Goal: Use online tool/utility: Use online tool/utility

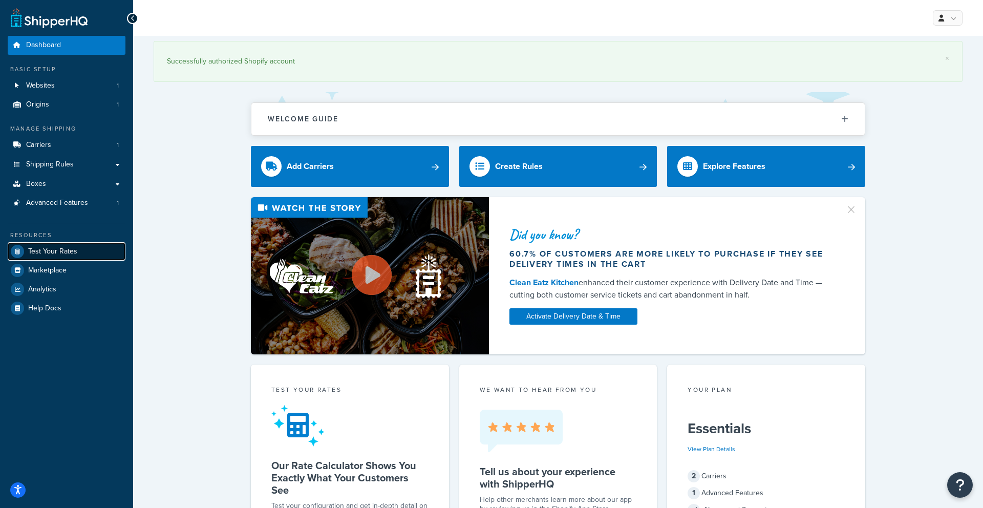
click at [48, 254] on span "Test Your Rates" at bounding box center [52, 251] width 49 height 9
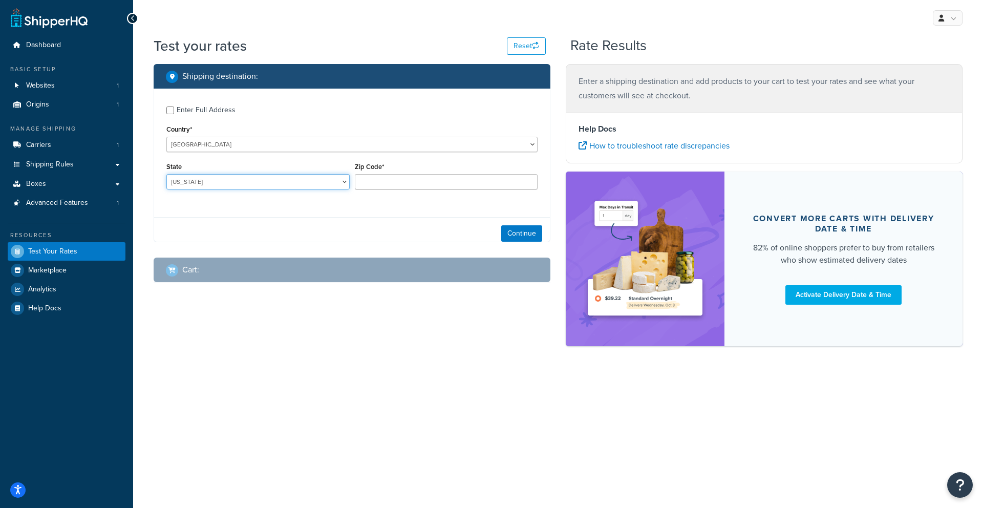
click at [291, 177] on select "[US_STATE] [US_STATE] [US_STATE] [US_STATE] [US_STATE] Armed Forces Americas Ar…" at bounding box center [257, 181] width 183 height 15
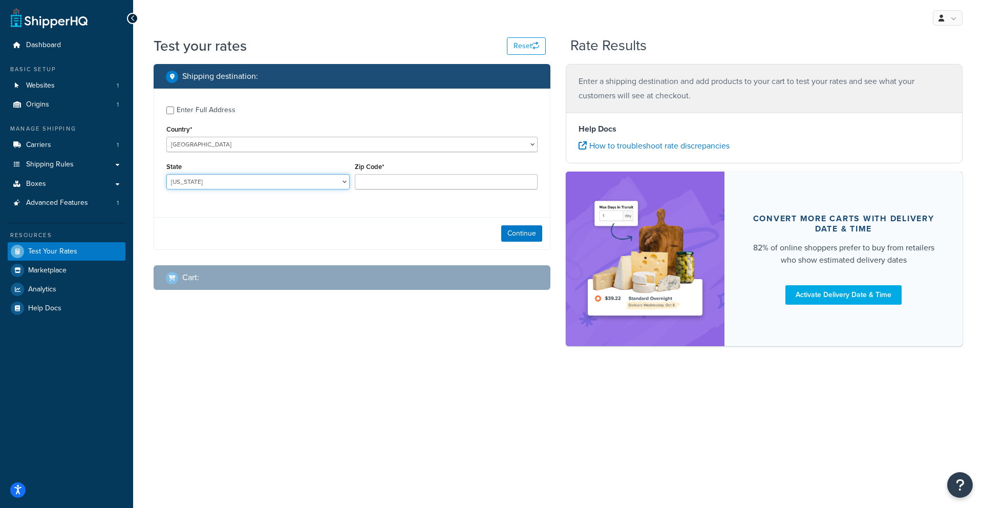
click at [289, 183] on select "[US_STATE] [US_STATE] [US_STATE] [US_STATE] [US_STATE] Armed Forces Americas Ar…" at bounding box center [257, 181] width 183 height 15
click at [378, 179] on input "Zip Code*" at bounding box center [446, 181] width 183 height 15
type input "21122"
click at [324, 191] on div "State [US_STATE] [US_STATE] [US_STATE] [US_STATE] [US_STATE] Armed Forces Ameri…" at bounding box center [258, 178] width 188 height 37
click at [324, 181] on select "[US_STATE] [US_STATE] [US_STATE] [US_STATE] [US_STATE] Armed Forces Americas Ar…" at bounding box center [257, 181] width 183 height 15
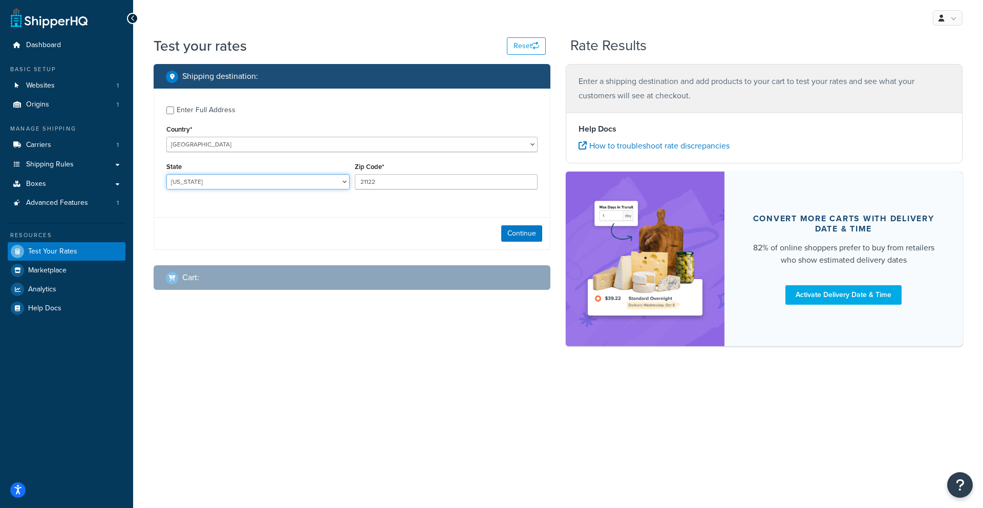
select select "MD"
click at [166, 174] on select "[US_STATE] [US_STATE] [US_STATE] [US_STATE] [US_STATE] Armed Forces Americas Ar…" at bounding box center [257, 181] width 183 height 15
click at [527, 237] on button "Continue" at bounding box center [521, 233] width 41 height 16
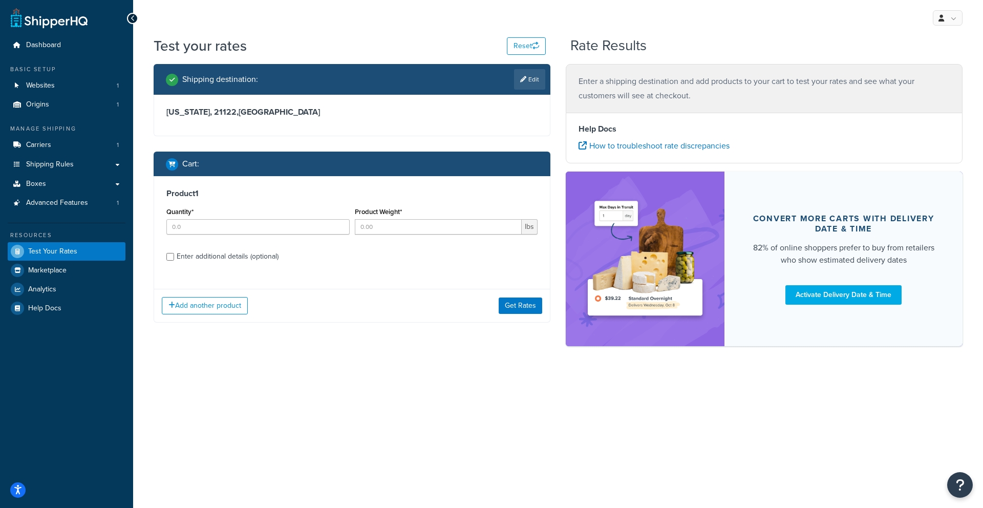
click at [189, 257] on div "Enter additional details (optional)" at bounding box center [228, 256] width 102 height 14
click at [174, 257] on input "Enter additional details (optional)" at bounding box center [170, 257] width 8 height 8
checkbox input "true"
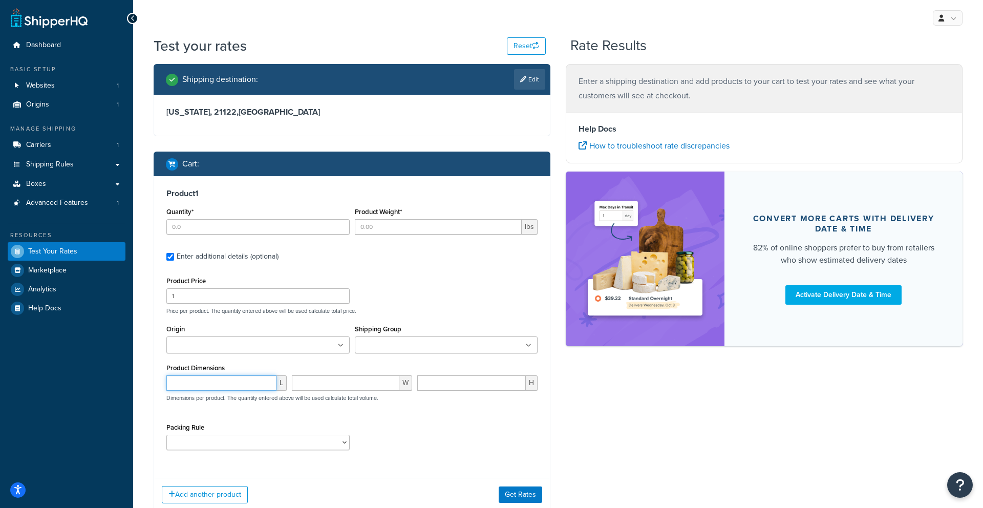
click at [214, 382] on input "number" at bounding box center [221, 382] width 110 height 15
type input "23"
click at [308, 388] on input "number" at bounding box center [346, 382] width 108 height 15
type input "10"
click at [442, 387] on input "number" at bounding box center [471, 382] width 109 height 15
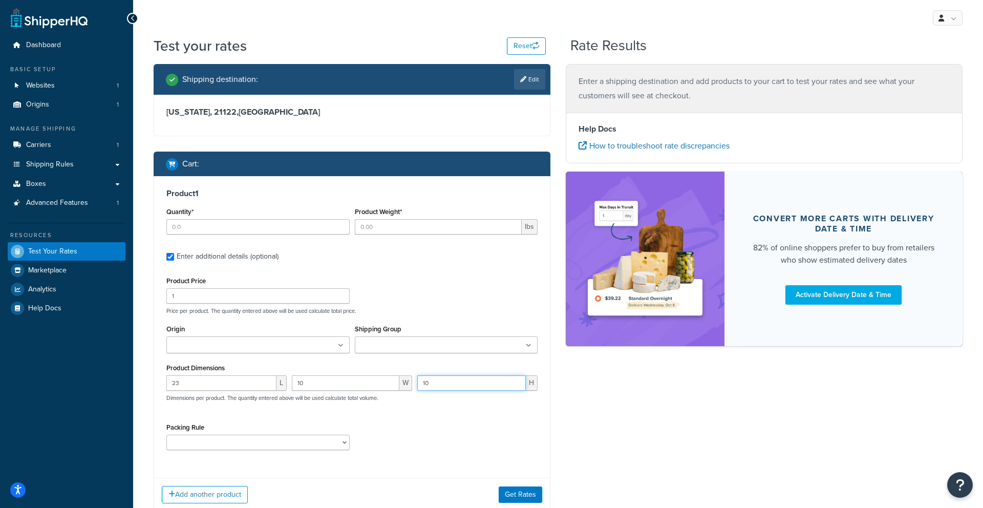
type input "10"
click at [383, 225] on input "Product Weight*" at bounding box center [438, 226] width 167 height 15
type input "16"
click at [284, 232] on input "Quantity*" at bounding box center [257, 226] width 183 height 15
type input "1"
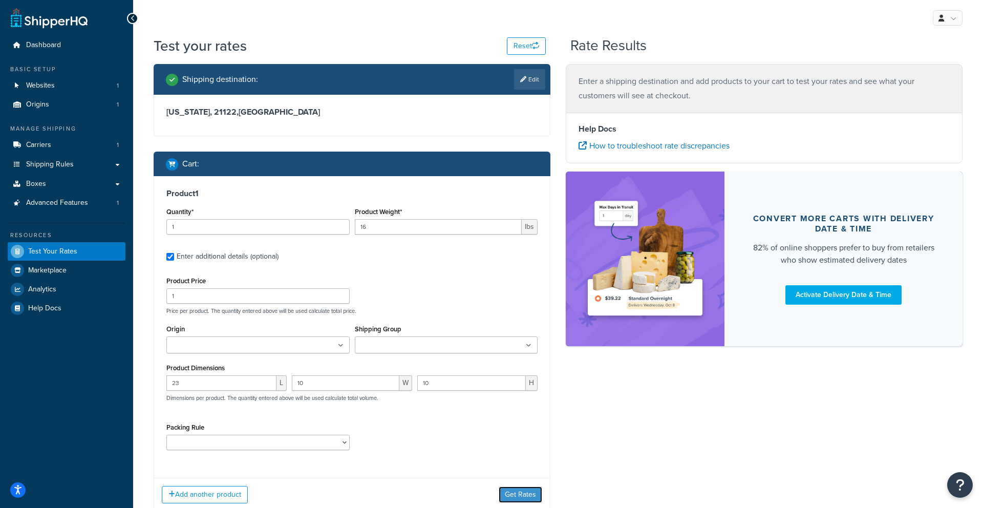
click at [509, 496] on button "Get Rates" at bounding box center [521, 495] width 44 height 16
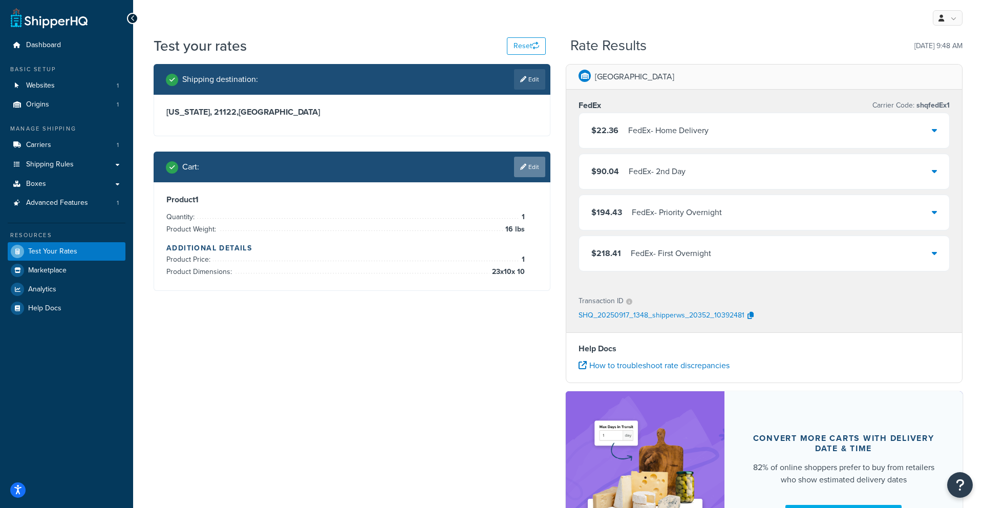
click at [536, 168] on link "Edit" at bounding box center [529, 167] width 31 height 20
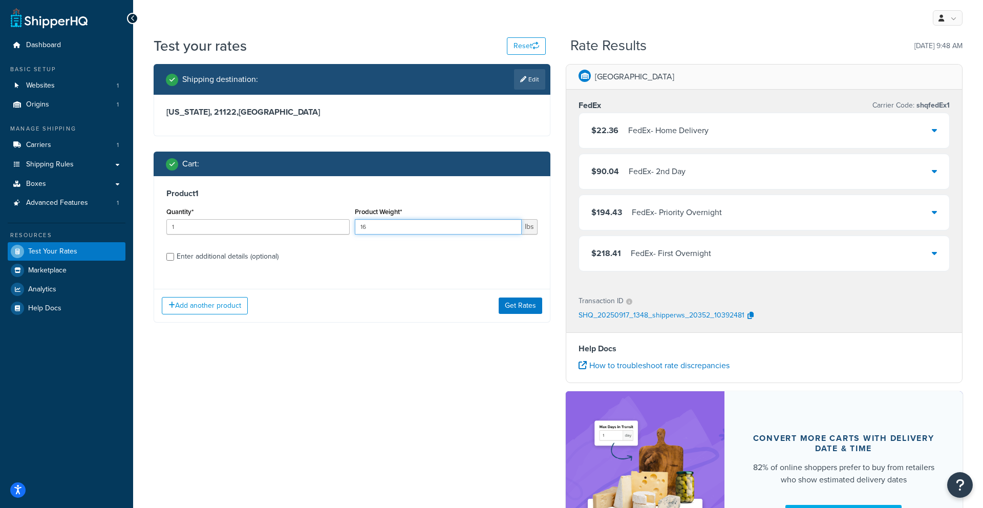
click at [390, 222] on input "16" at bounding box center [438, 226] width 167 height 15
type input "1"
type input "2"
type input "32"
click at [521, 305] on button "Get Rates" at bounding box center [521, 306] width 44 height 16
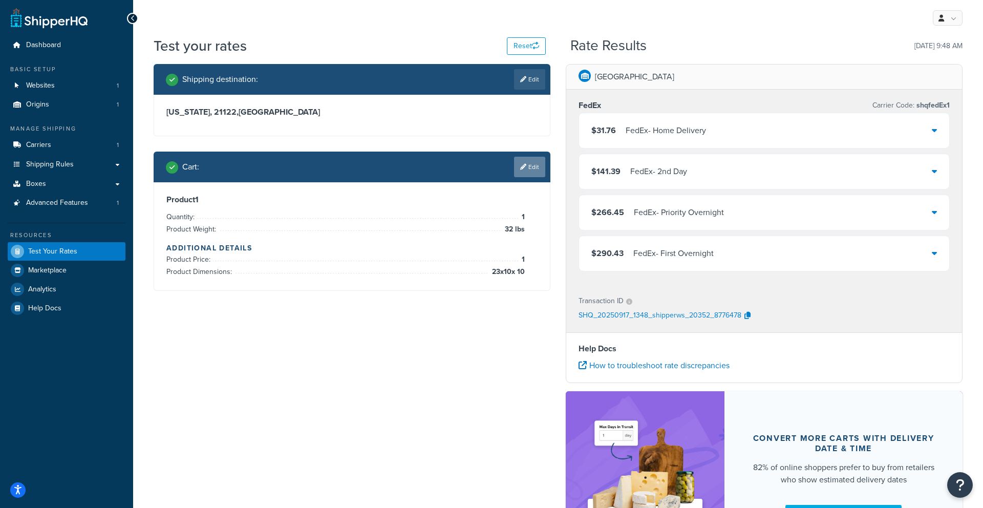
click at [530, 165] on link "Edit" at bounding box center [529, 167] width 31 height 20
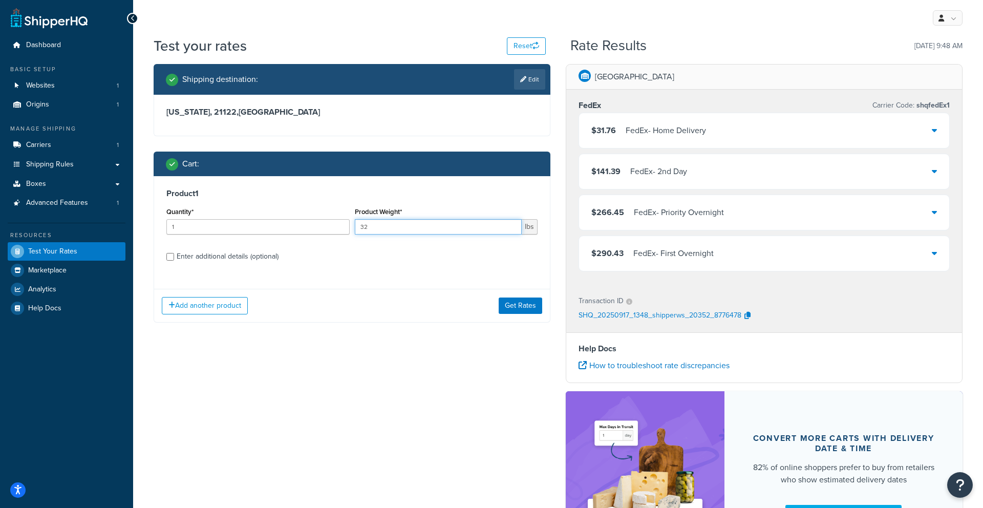
click at [385, 230] on input "32" at bounding box center [438, 226] width 167 height 15
type input "3"
type input "16"
click at [515, 302] on button "Get Rates" at bounding box center [521, 306] width 44 height 16
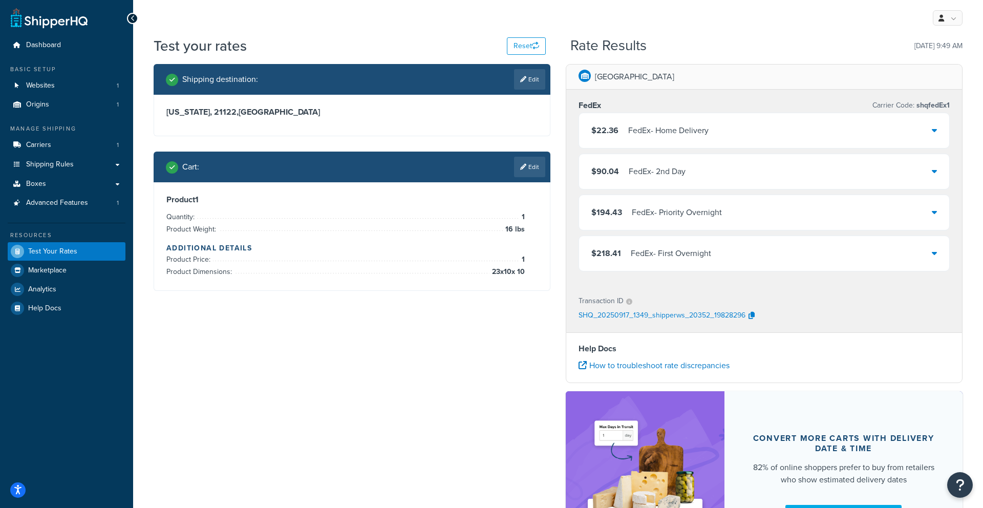
click at [522, 165] on icon at bounding box center [523, 167] width 6 height 6
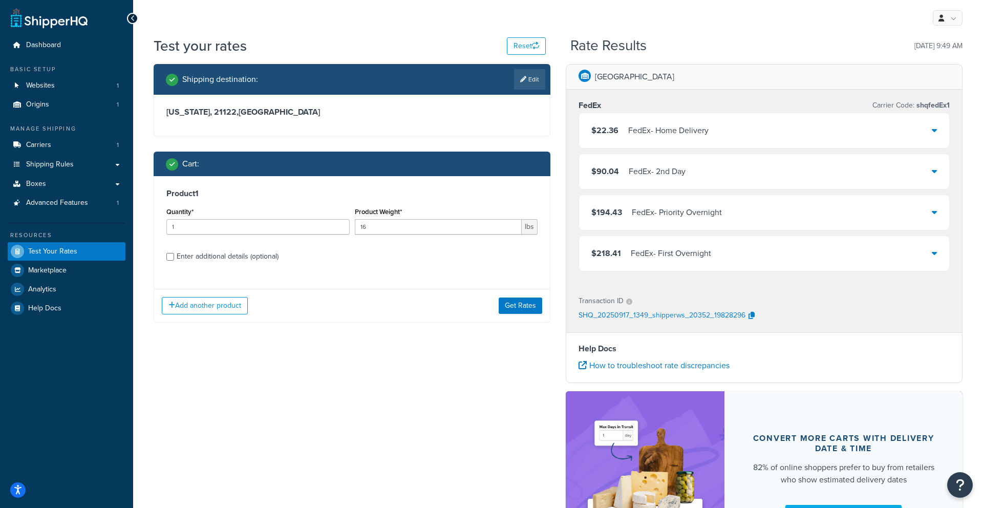
click at [198, 258] on div "Enter additional details (optional)" at bounding box center [228, 256] width 102 height 14
click at [174, 258] on input "Enter additional details (optional)" at bounding box center [170, 257] width 8 height 8
checkbox input "true"
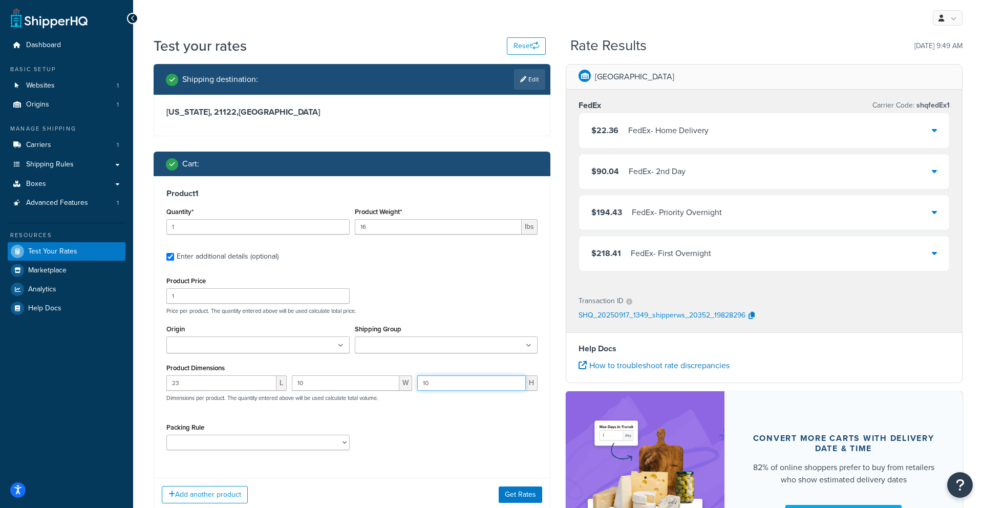
click at [446, 382] on input "10" at bounding box center [471, 382] width 109 height 15
type input "1"
type input "20"
click at [373, 225] on input "16" at bounding box center [438, 226] width 167 height 15
type input "1"
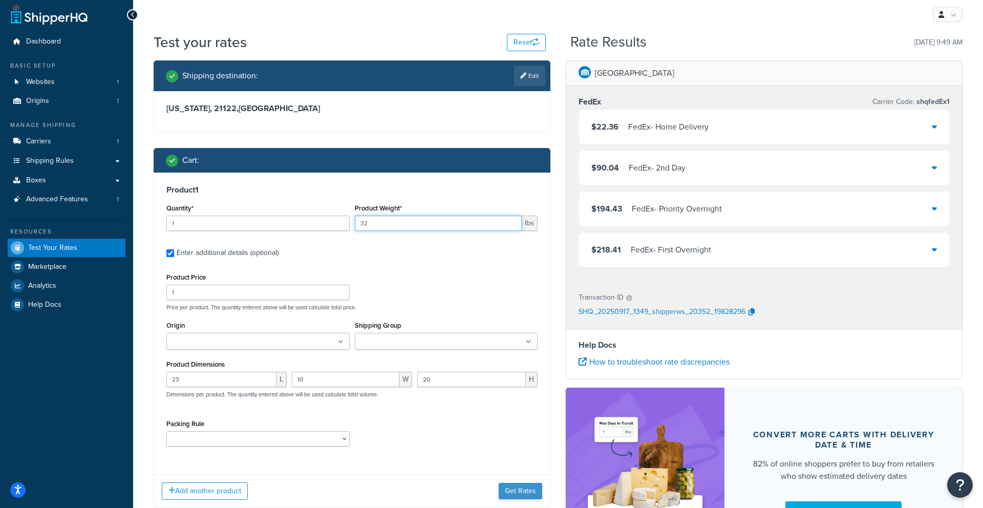
type input "32"
click at [532, 492] on button "Get Rates" at bounding box center [521, 491] width 44 height 16
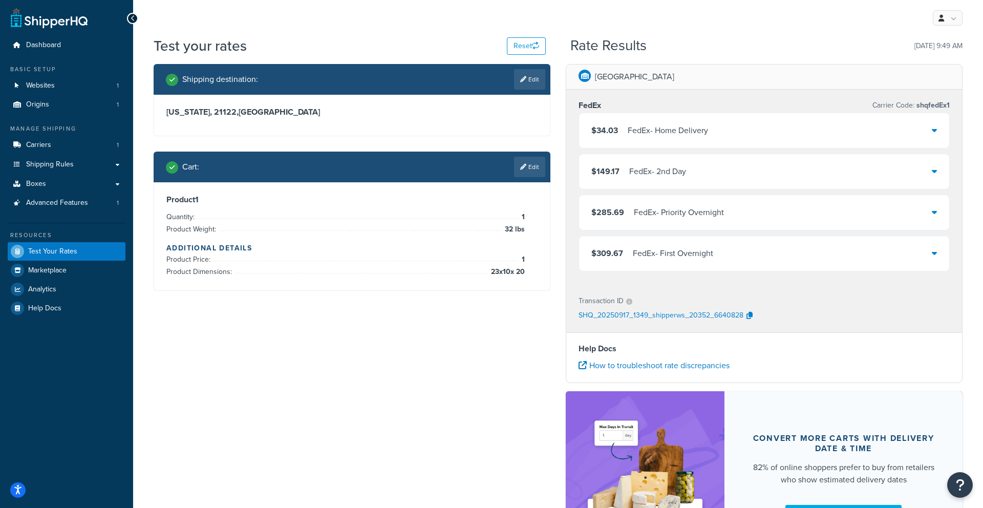
click at [530, 168] on link "Edit" at bounding box center [529, 167] width 31 height 20
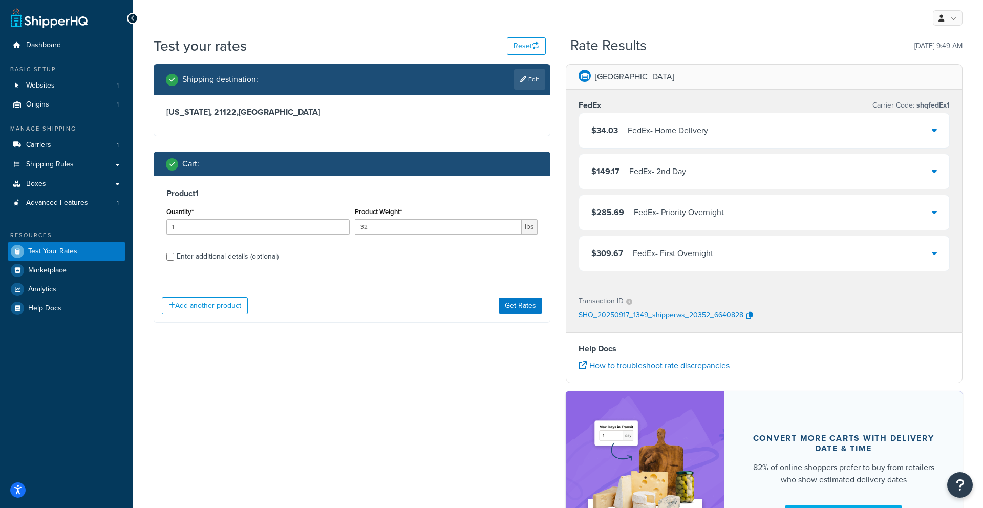
click at [215, 261] on div "Enter additional details (optional)" at bounding box center [228, 256] width 102 height 14
click at [174, 261] on input "Enter additional details (optional)" at bounding box center [170, 257] width 8 height 8
checkbox input "true"
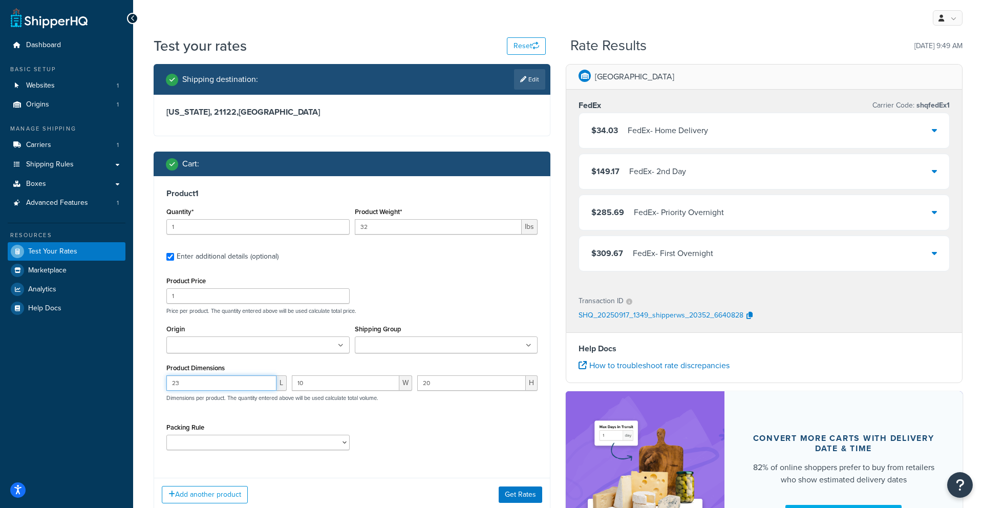
click at [205, 379] on input "23" at bounding box center [221, 382] width 110 height 15
type input "2"
click at [335, 387] on input "10" at bounding box center [346, 382] width 108 height 15
type input "1"
click at [452, 384] on input "20" at bounding box center [471, 382] width 109 height 15
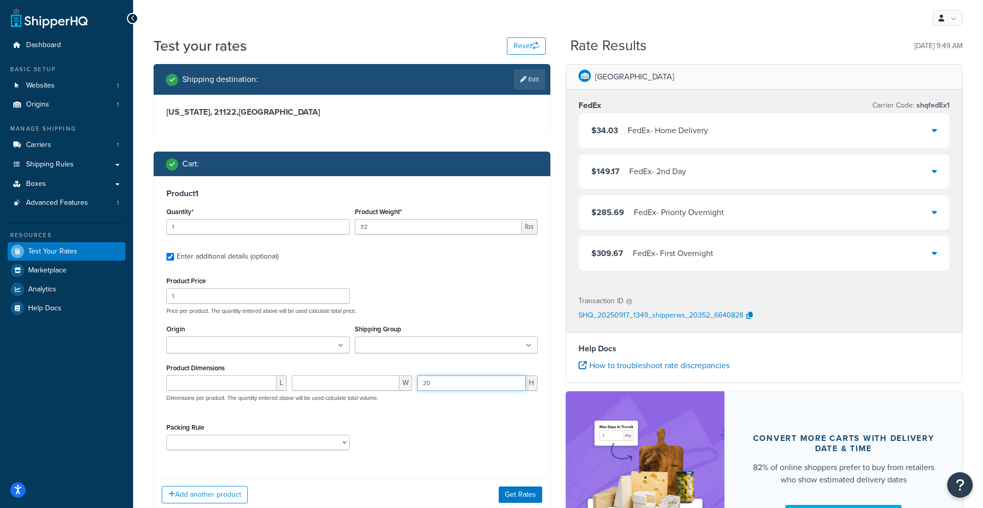
type input "2"
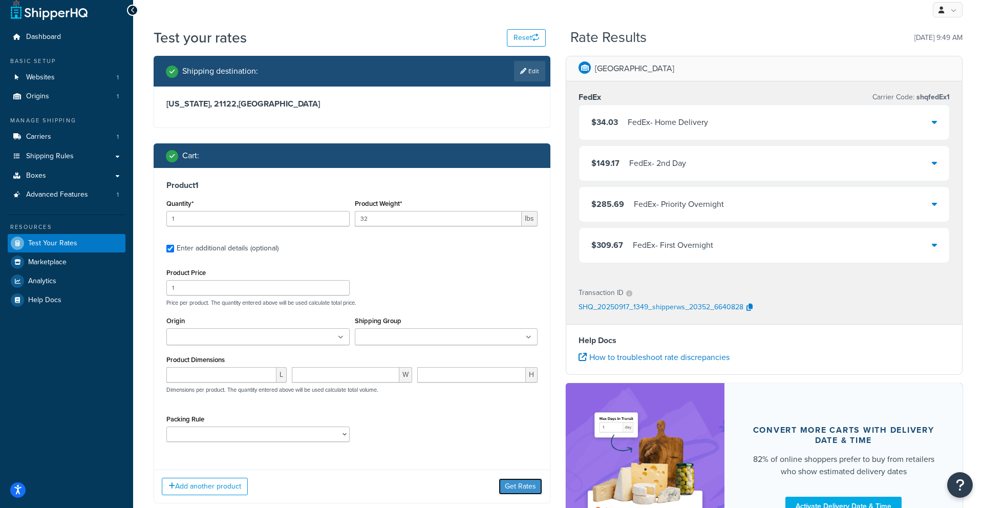
click at [525, 486] on button "Get Rates" at bounding box center [521, 486] width 44 height 16
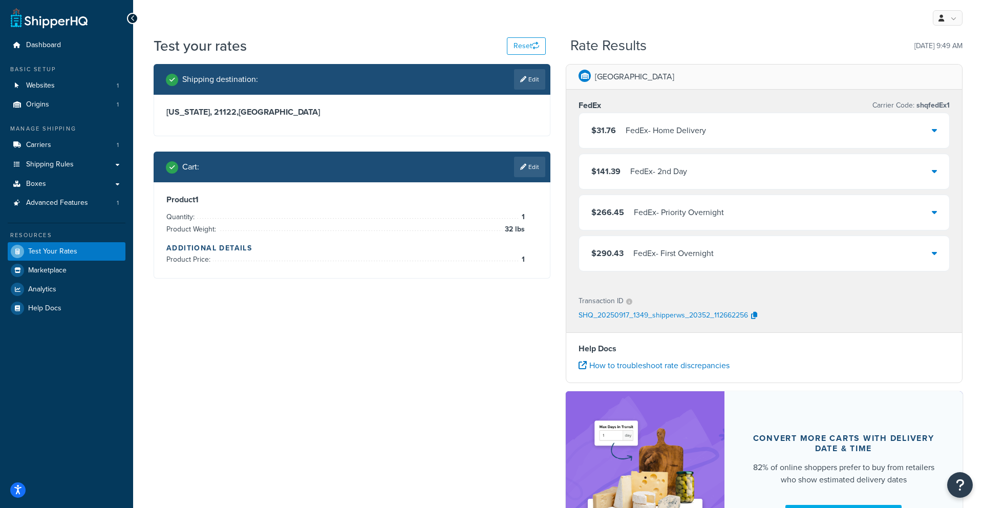
click at [526, 166] on link "Edit" at bounding box center [529, 167] width 31 height 20
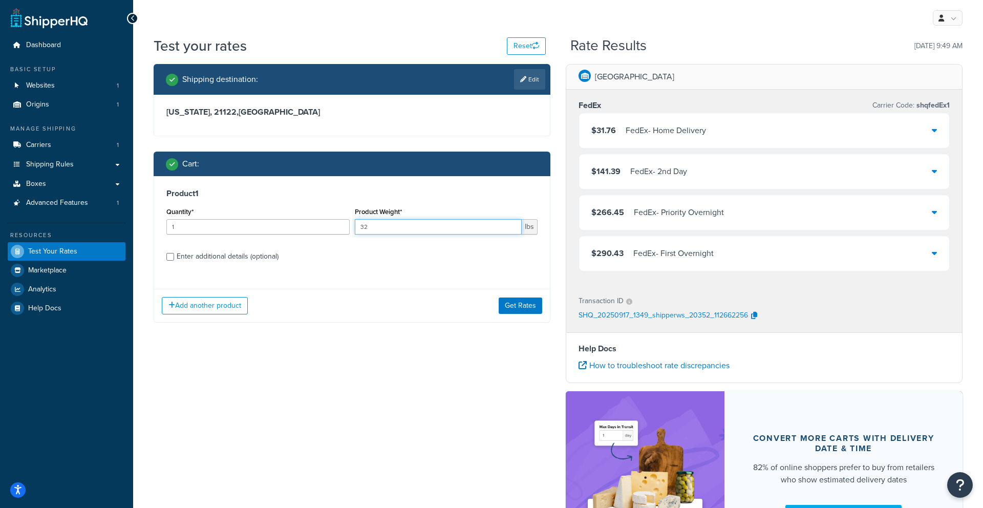
click at [454, 223] on input "32" at bounding box center [438, 226] width 167 height 15
type input "35"
click at [516, 300] on button "Get Rates" at bounding box center [521, 306] width 44 height 16
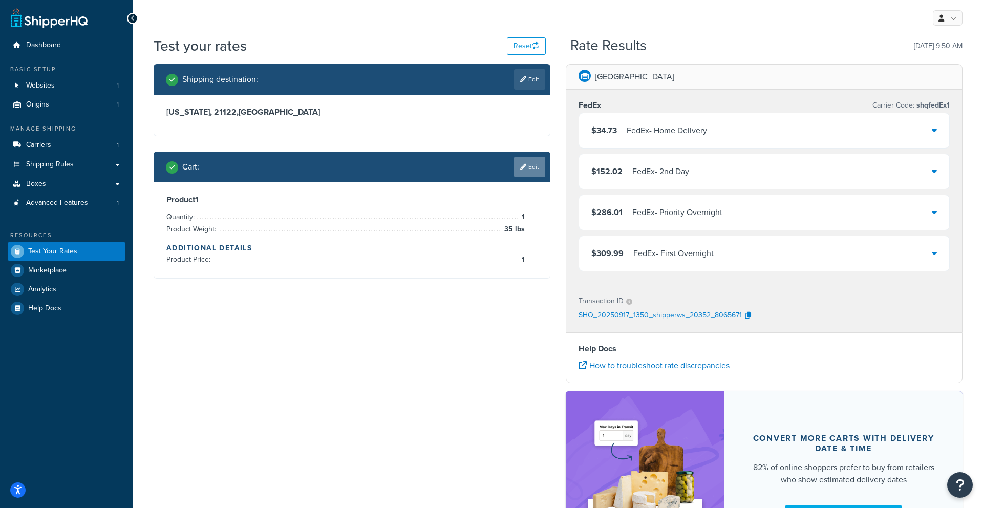
click at [527, 167] on link "Edit" at bounding box center [529, 167] width 31 height 20
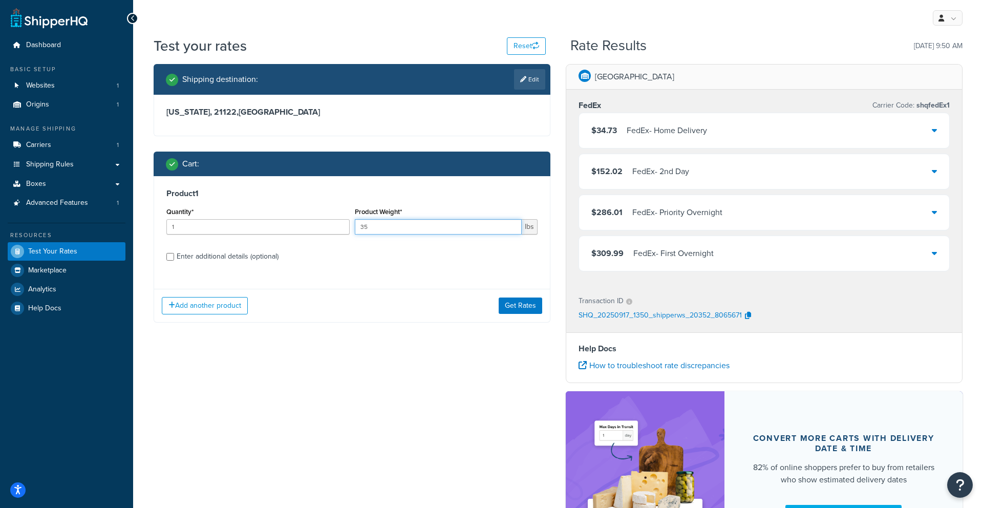
click at [380, 229] on input "35" at bounding box center [438, 226] width 167 height 15
type input "3"
type input "16"
click at [204, 258] on div "Enter additional details (optional)" at bounding box center [228, 256] width 102 height 14
click at [174, 258] on input "Enter additional details (optional)" at bounding box center [170, 257] width 8 height 8
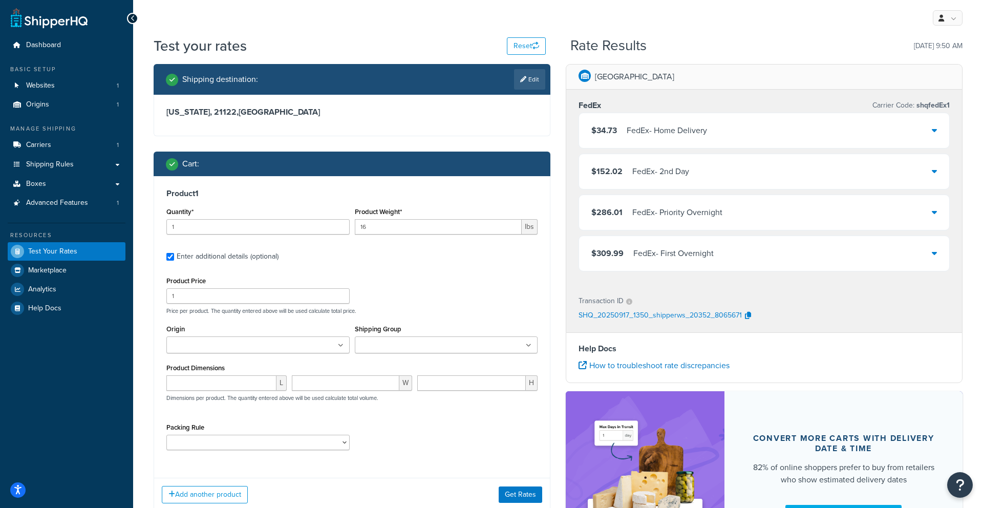
click at [204, 258] on div "Enter additional details (optional)" at bounding box center [228, 256] width 102 height 14
click at [174, 258] on input "Enter additional details (optional)" at bounding box center [170, 257] width 8 height 8
checkbox input "false"
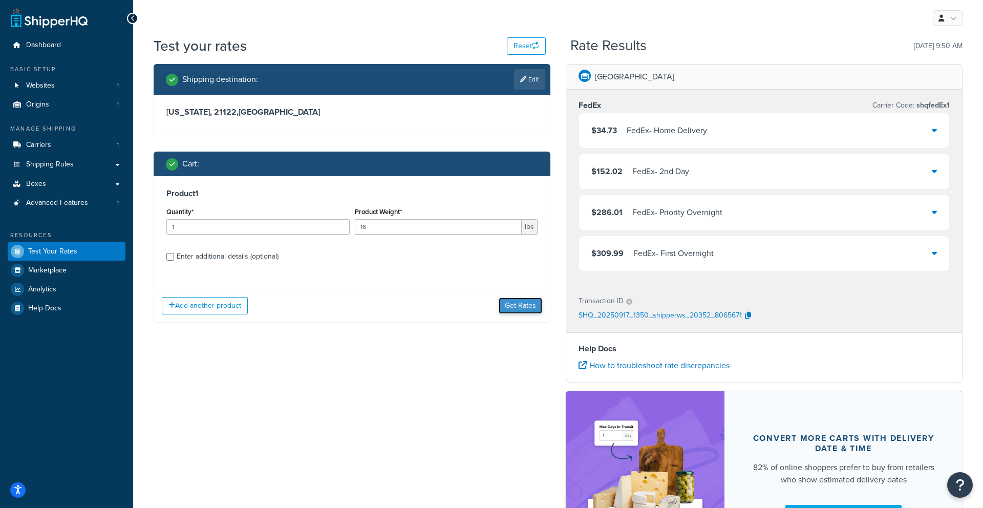
click at [525, 311] on button "Get Rates" at bounding box center [521, 306] width 44 height 16
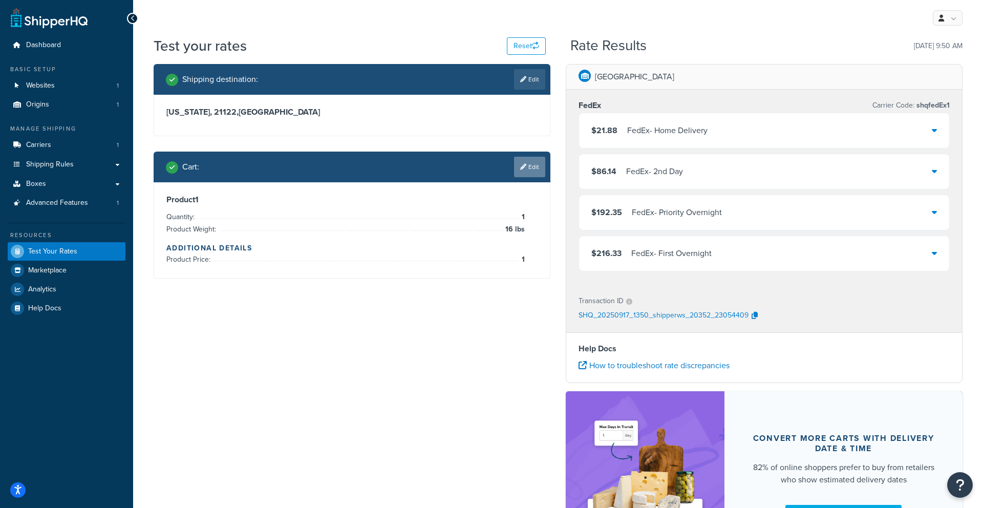
click at [515, 169] on link "Edit" at bounding box center [529, 167] width 31 height 20
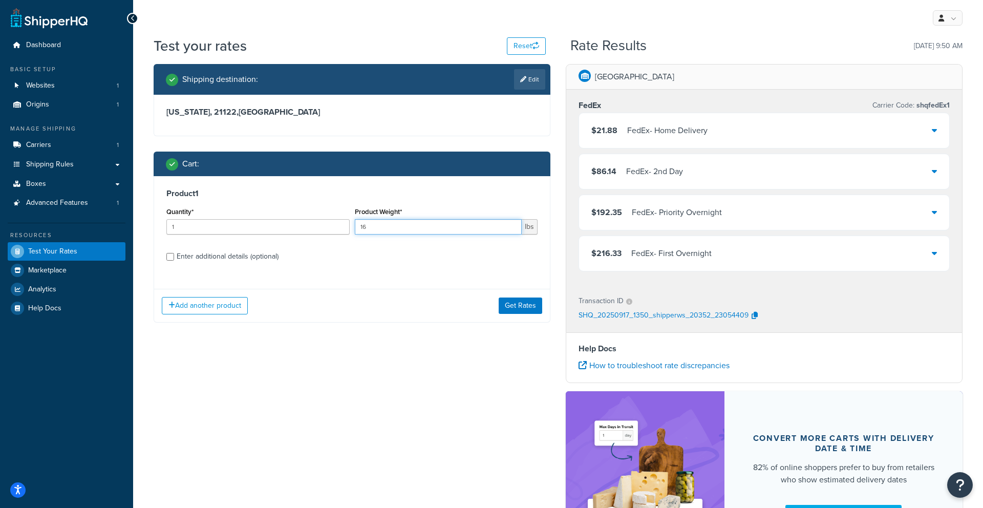
click at [433, 227] on input "16" at bounding box center [438, 226] width 167 height 15
type input "17"
click at [512, 309] on button "Get Rates" at bounding box center [521, 306] width 44 height 16
